Goal: Task Accomplishment & Management: Use online tool/utility

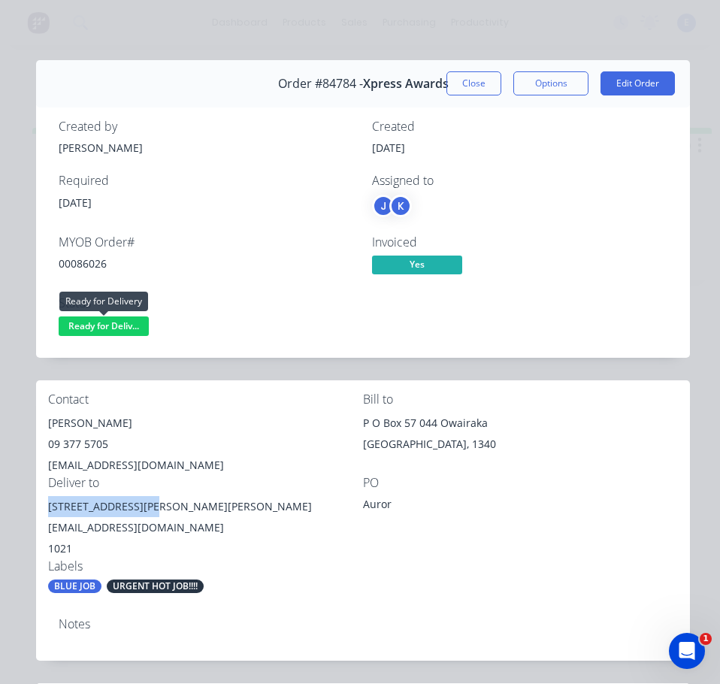
click at [121, 333] on span "Ready for Deliv..." at bounding box center [104, 325] width 90 height 19
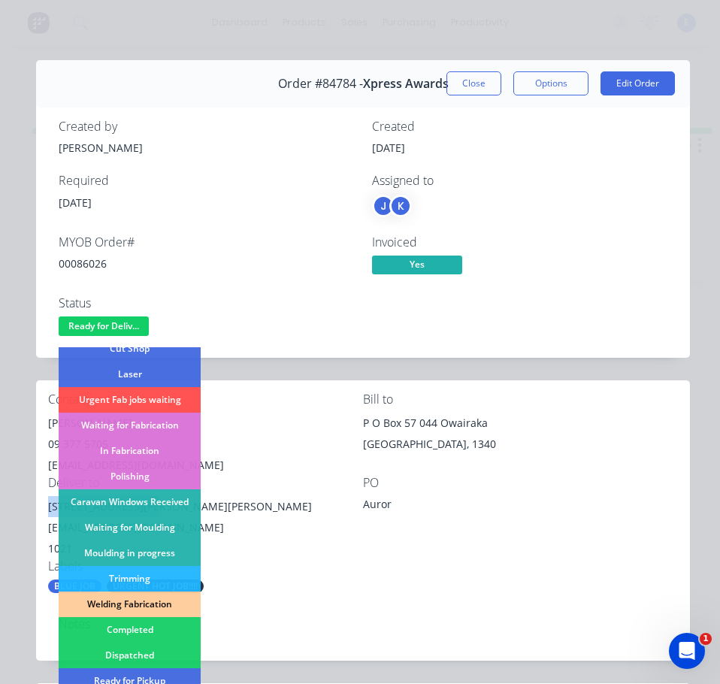
scroll to position [225, 0]
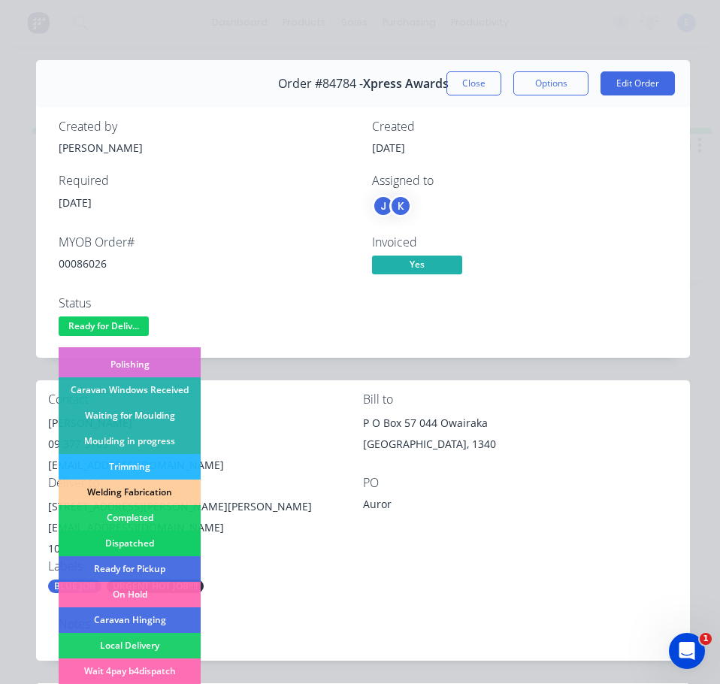
click at [162, 543] on div "Dispatched" at bounding box center [130, 544] width 142 height 26
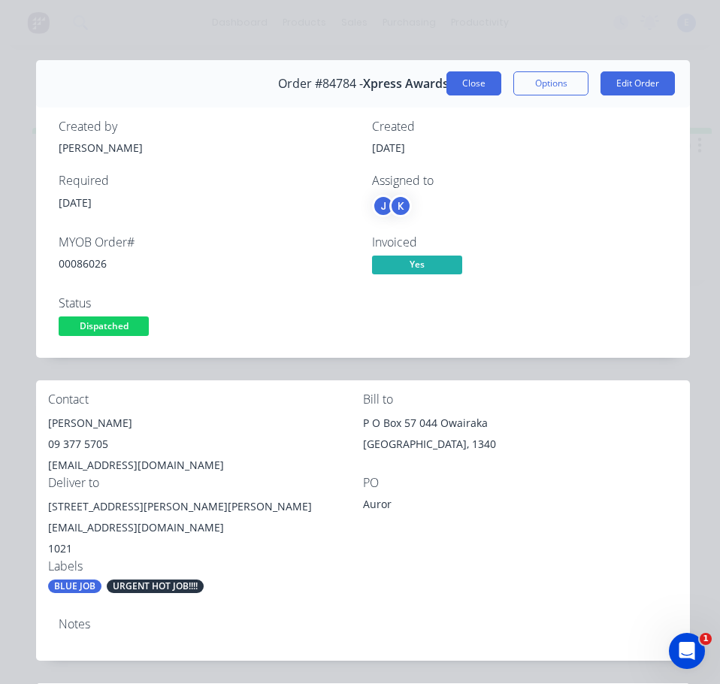
click at [477, 78] on button "Close" at bounding box center [473, 83] width 55 height 24
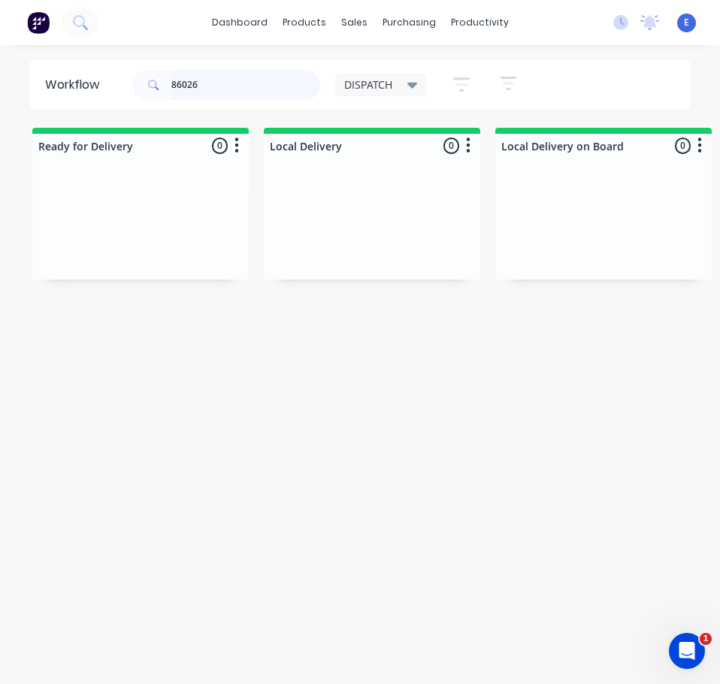
click at [266, 94] on input "86026" at bounding box center [245, 85] width 149 height 30
click at [239, 84] on input "86026" at bounding box center [245, 85] width 149 height 30
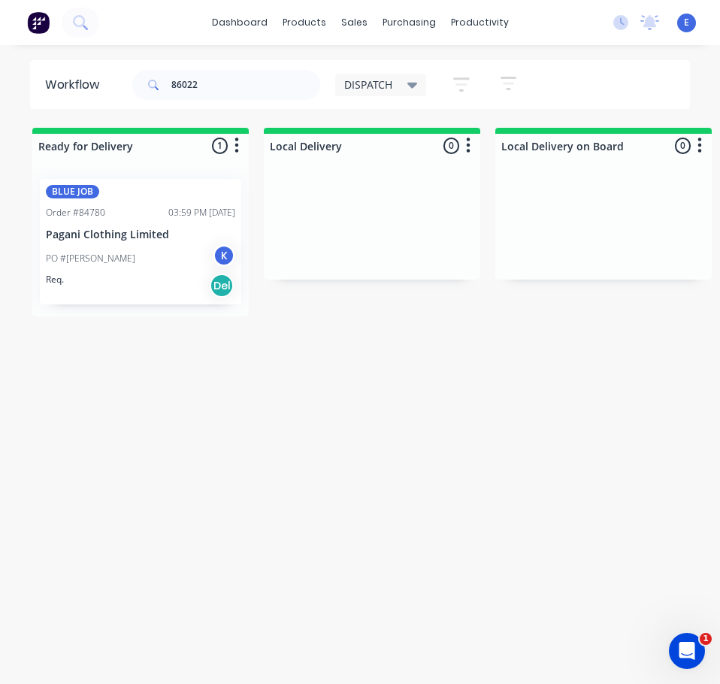
click at [162, 282] on div "Req. Del" at bounding box center [140, 286] width 189 height 26
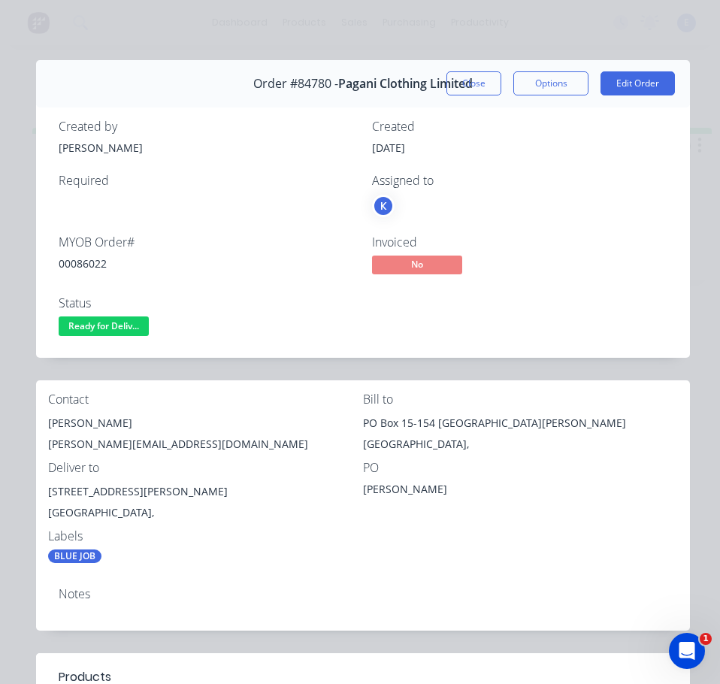
click at [75, 265] on div "00086022" at bounding box center [206, 264] width 295 height 16
click at [75, 264] on div "00086022" at bounding box center [206, 264] width 295 height 16
copy div "00086022"
click at [103, 418] on div "[PERSON_NAME]" at bounding box center [205, 423] width 315 height 21
click at [103, 417] on div "[PERSON_NAME]" at bounding box center [205, 423] width 315 height 21
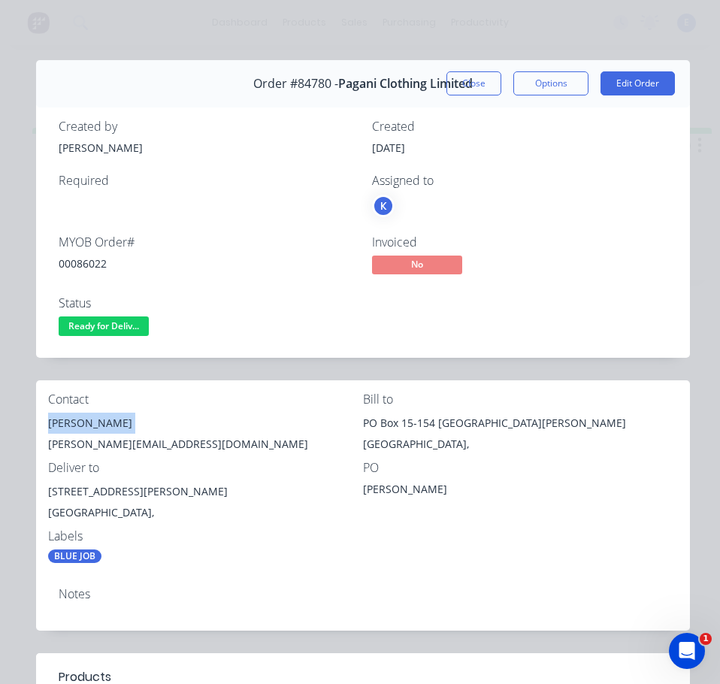
click at [103, 417] on div "[PERSON_NAME]" at bounding box center [205, 423] width 315 height 21
copy div "[PERSON_NAME]"
click at [107, 444] on div "[PERSON_NAME][EMAIL_ADDRESS][DOMAIN_NAME]" at bounding box center [205, 444] width 315 height 21
click at [109, 444] on div "[PERSON_NAME][EMAIL_ADDRESS][DOMAIN_NAME]" at bounding box center [205, 444] width 315 height 21
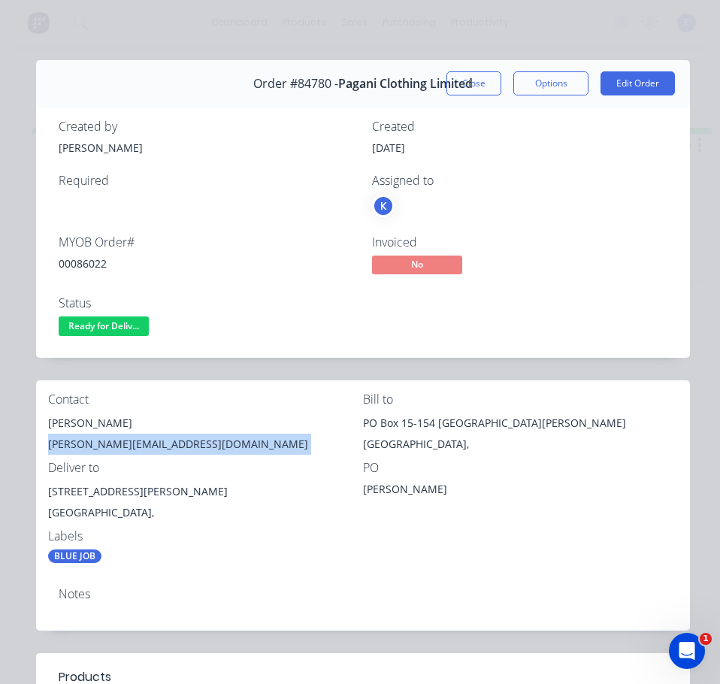
click at [109, 444] on div "[PERSON_NAME][EMAIL_ADDRESS][DOMAIN_NAME]" at bounding box center [205, 444] width 315 height 21
copy div "[PERSON_NAME][EMAIL_ADDRESS][DOMAIN_NAME]"
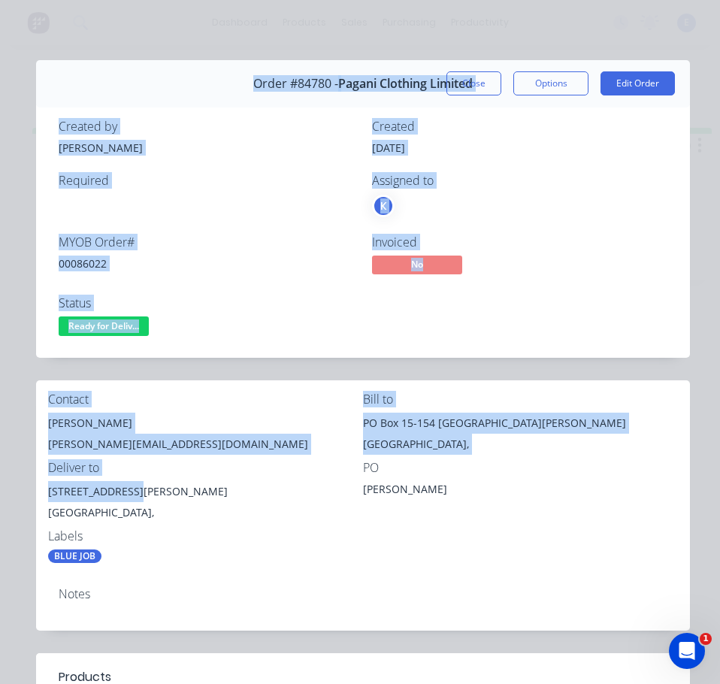
drag, startPoint x: 137, startPoint y: 492, endPoint x: 66, endPoint y: 494, distance: 70.7
click at [45, 495] on div "Contact [PERSON_NAME] [PERSON_NAME][EMAIL_ADDRESS][DOMAIN_NAME] Bill to PO Box …" at bounding box center [363, 477] width 654 height 195
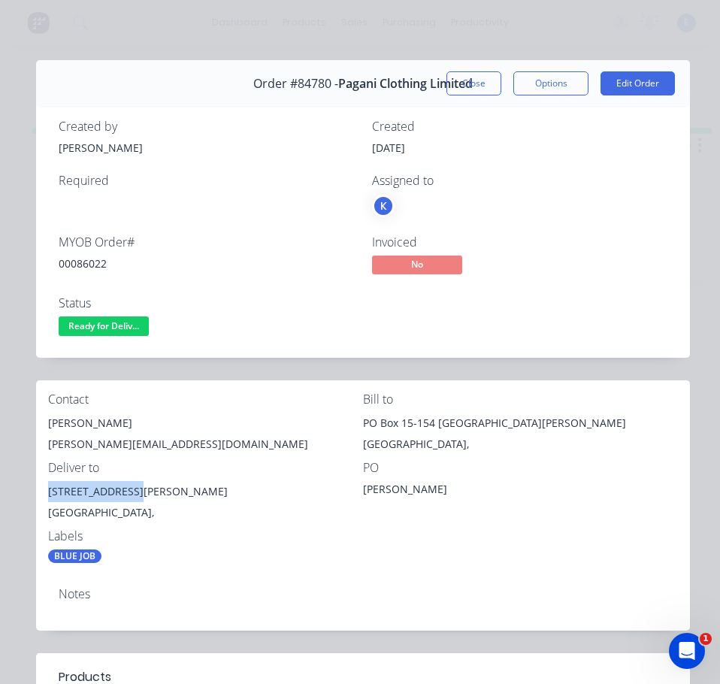
copy div "[STREET_ADDRESS]"
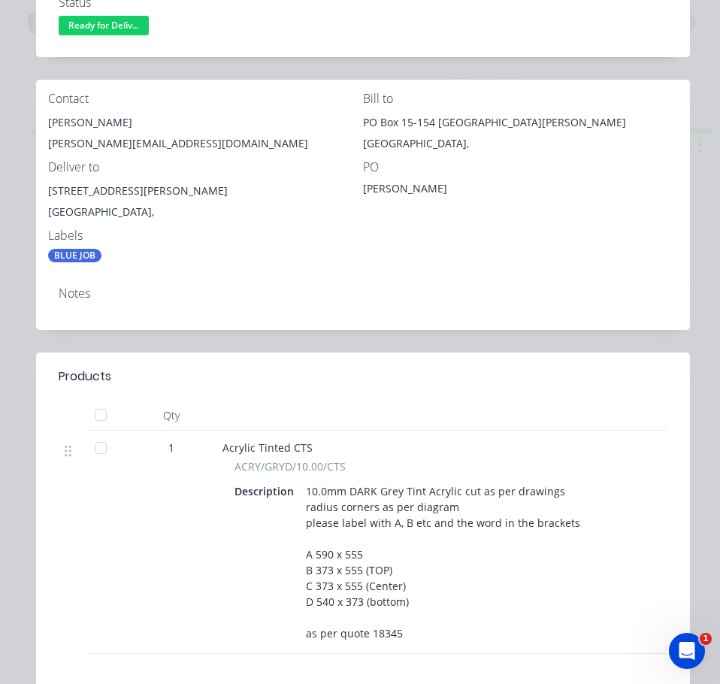
drag, startPoint x: 421, startPoint y: 252, endPoint x: 427, endPoint y: 286, distance: 35.1
click at [421, 256] on div "Contact [PERSON_NAME] [PERSON_NAME][EMAIL_ADDRESS][DOMAIN_NAME] Bill to PO Box …" at bounding box center [363, 177] width 654 height 195
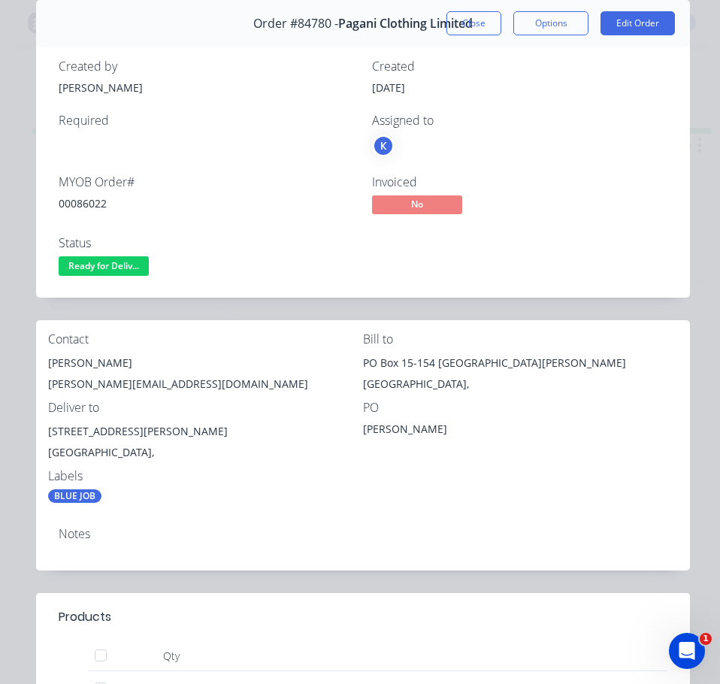
scroll to position [0, 0]
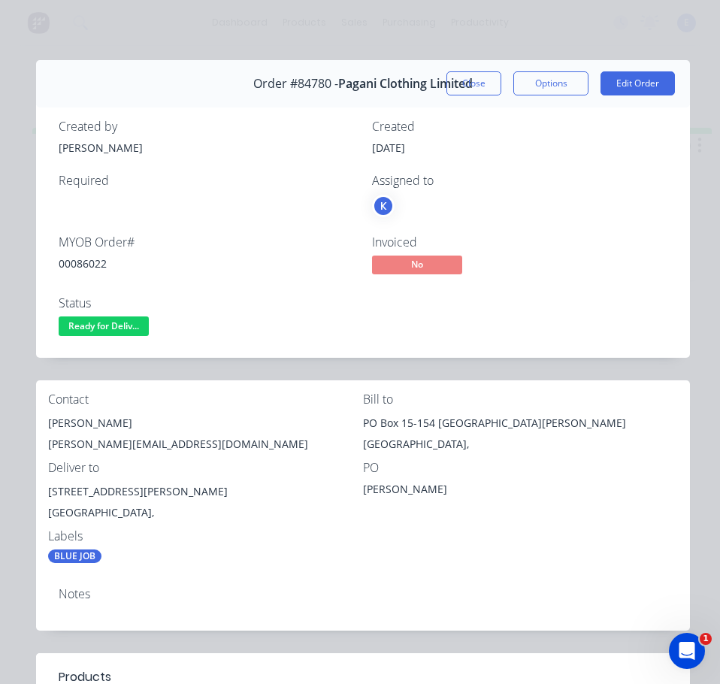
click at [137, 328] on span "Ready for Deliv..." at bounding box center [104, 325] width 90 height 19
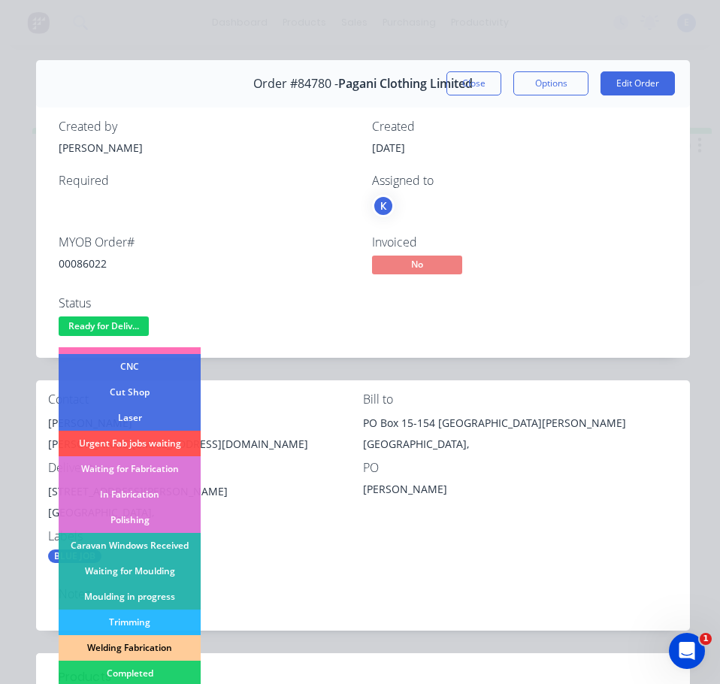
scroll to position [150, 0]
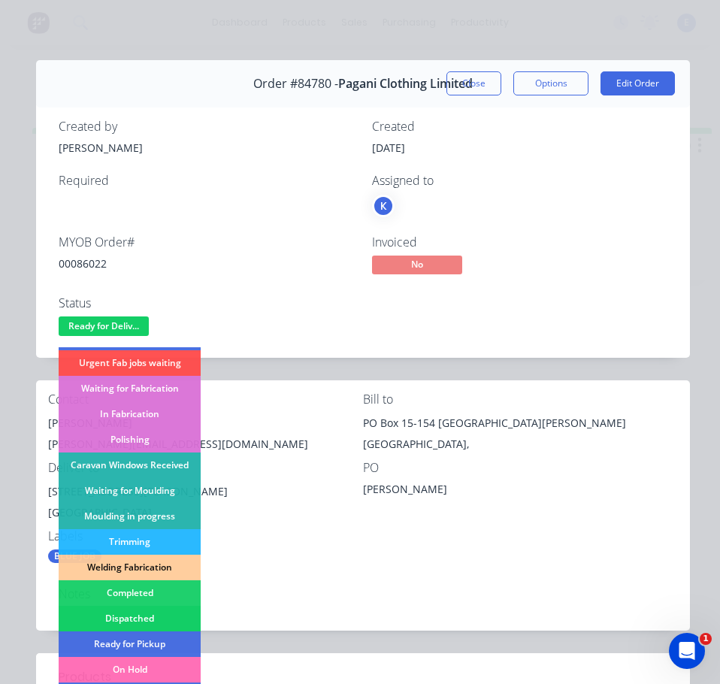
click at [134, 618] on div "Dispatched" at bounding box center [130, 619] width 142 height 26
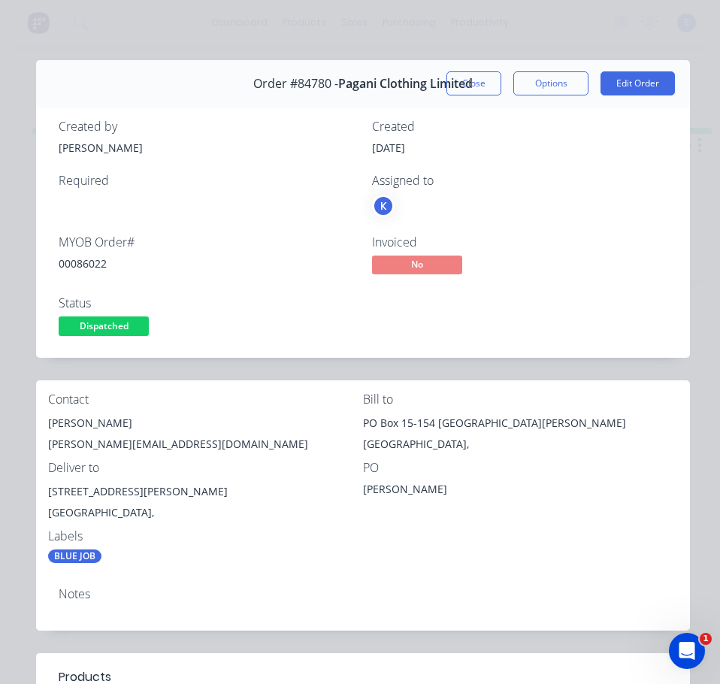
click at [462, 81] on button "Close" at bounding box center [473, 83] width 55 height 24
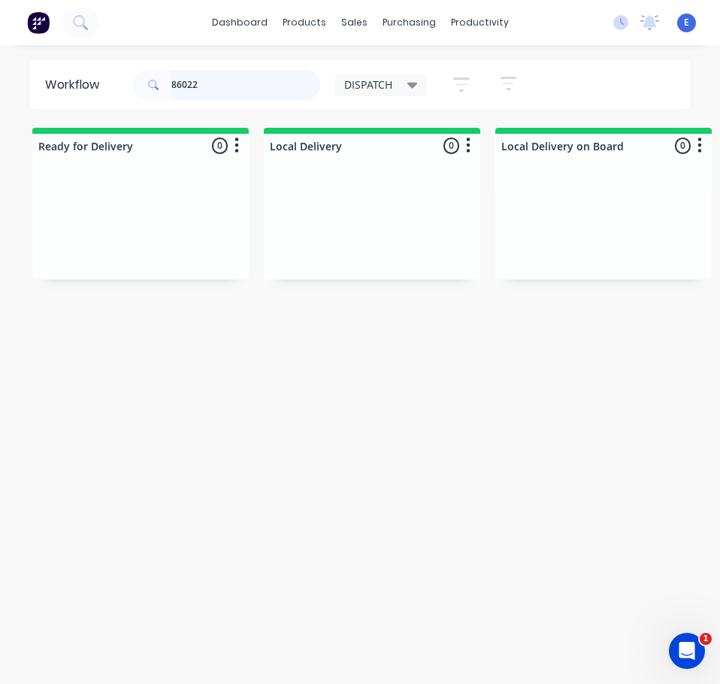
click at [224, 83] on input "86022" at bounding box center [245, 85] width 149 height 30
click at [222, 83] on input "86022" at bounding box center [245, 85] width 149 height 30
type input "86050"
click at [147, 271] on div "Req. Del" at bounding box center [140, 265] width 189 height 26
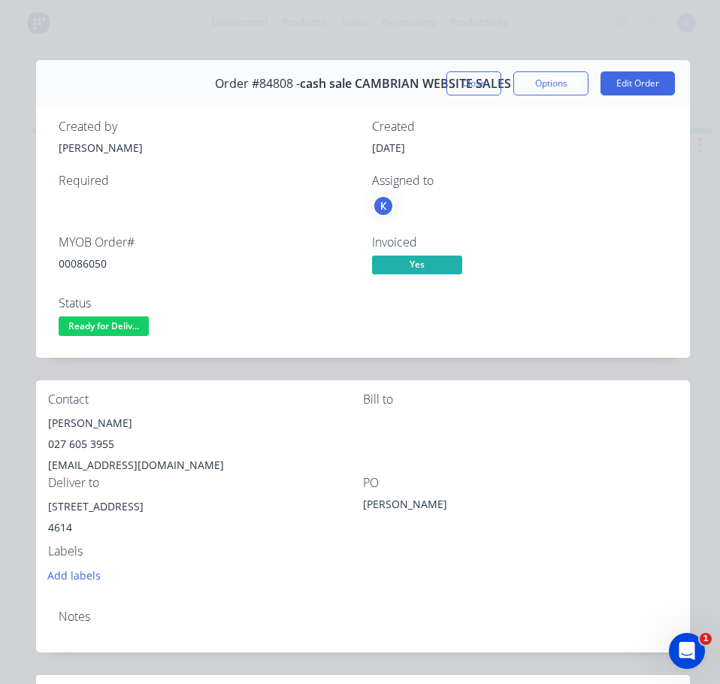
click at [75, 261] on div "00086050" at bounding box center [206, 264] width 295 height 16
click at [74, 261] on div "00086050" at bounding box center [206, 264] width 295 height 16
copy div "00086050"
click at [86, 426] on div "[PERSON_NAME]" at bounding box center [205, 423] width 315 height 21
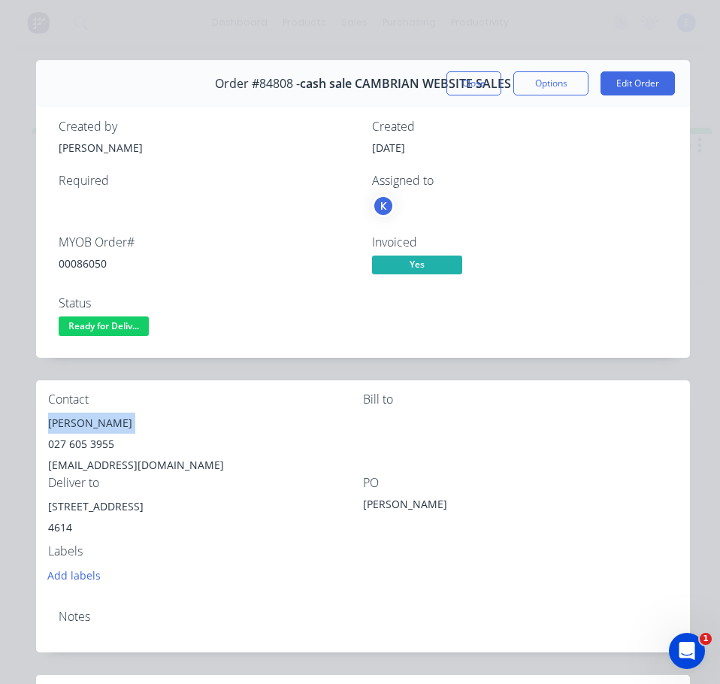
click at [86, 426] on div "[PERSON_NAME]" at bounding box center [205, 423] width 315 height 21
copy div "[PERSON_NAME]"
click at [98, 442] on div "027 605 3955" at bounding box center [205, 444] width 315 height 21
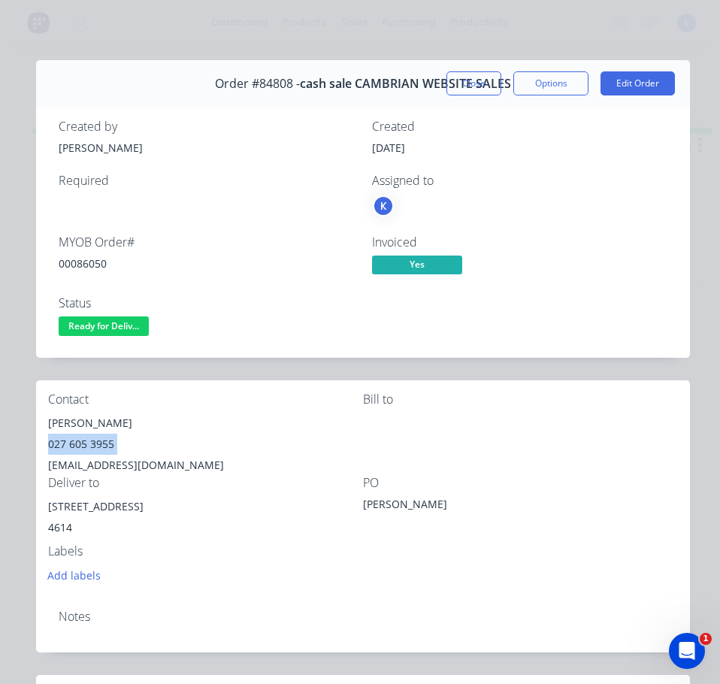
copy div "027 605 3955"
click at [78, 462] on div "[EMAIL_ADDRESS][DOMAIN_NAME]" at bounding box center [205, 465] width 315 height 21
copy div "[EMAIL_ADDRESS][DOMAIN_NAME]"
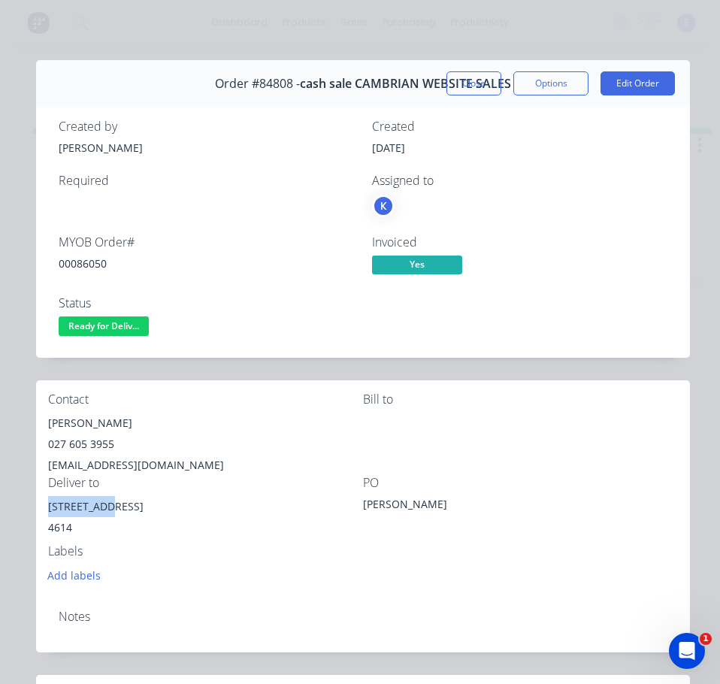
drag, startPoint x: 103, startPoint y: 508, endPoint x: 48, endPoint y: 508, distance: 54.9
click at [48, 508] on div "[STREET_ADDRESS]" at bounding box center [205, 506] width 315 height 21
copy div "[STREET_ADDRESS]"
click at [167, 527] on div "4614" at bounding box center [205, 527] width 315 height 21
